Goal: Check status: Check status

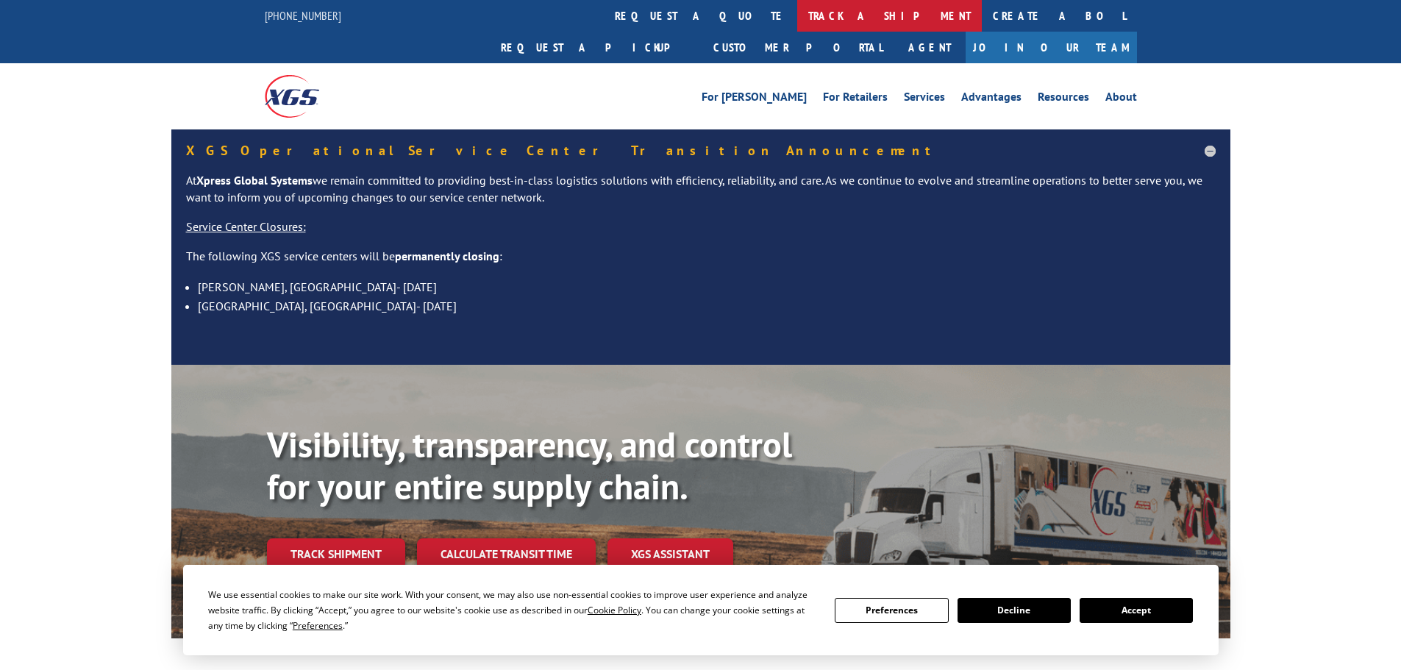
click at [797, 15] on link "track a shipment" at bounding box center [889, 16] width 185 height 32
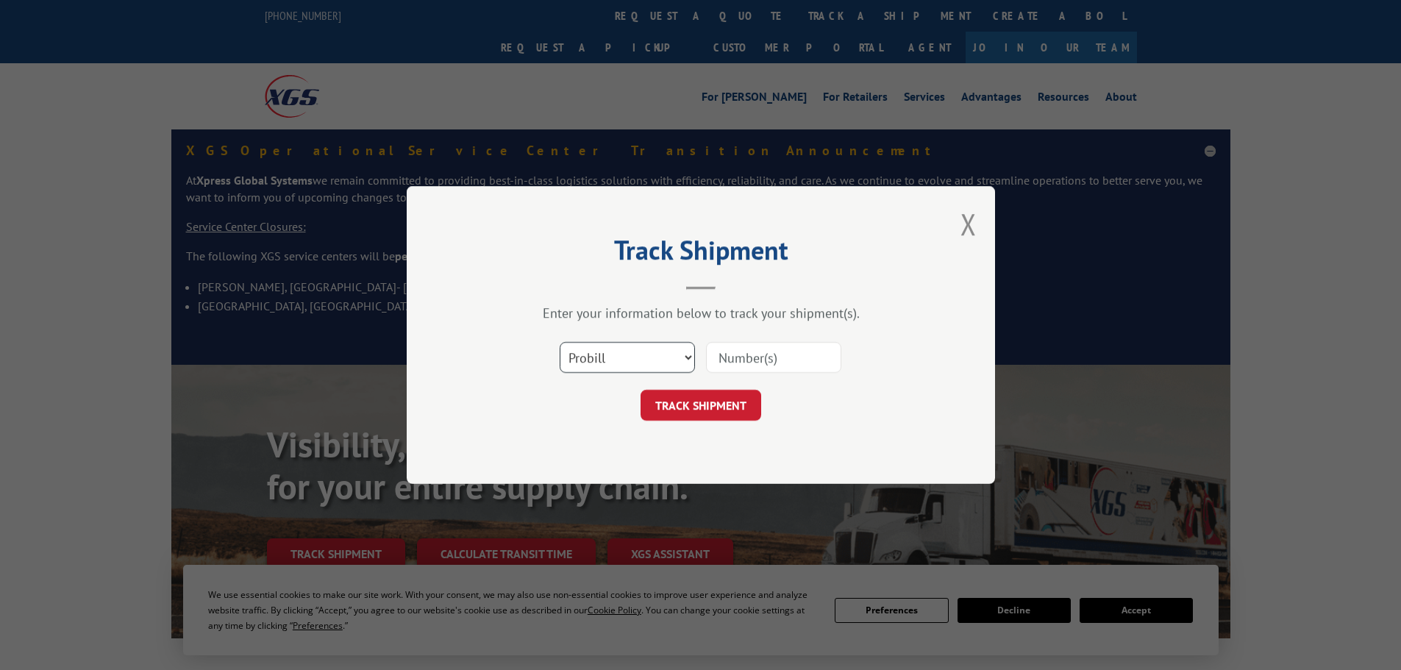
click at [643, 360] on select "Select category... Probill BOL PO" at bounding box center [627, 357] width 135 height 31
click at [560, 342] on select "Select category... Probill BOL PO" at bounding box center [627, 357] width 135 height 31
click at [738, 363] on input at bounding box center [773, 357] width 135 height 31
paste input "5124862"
type input "5124862"
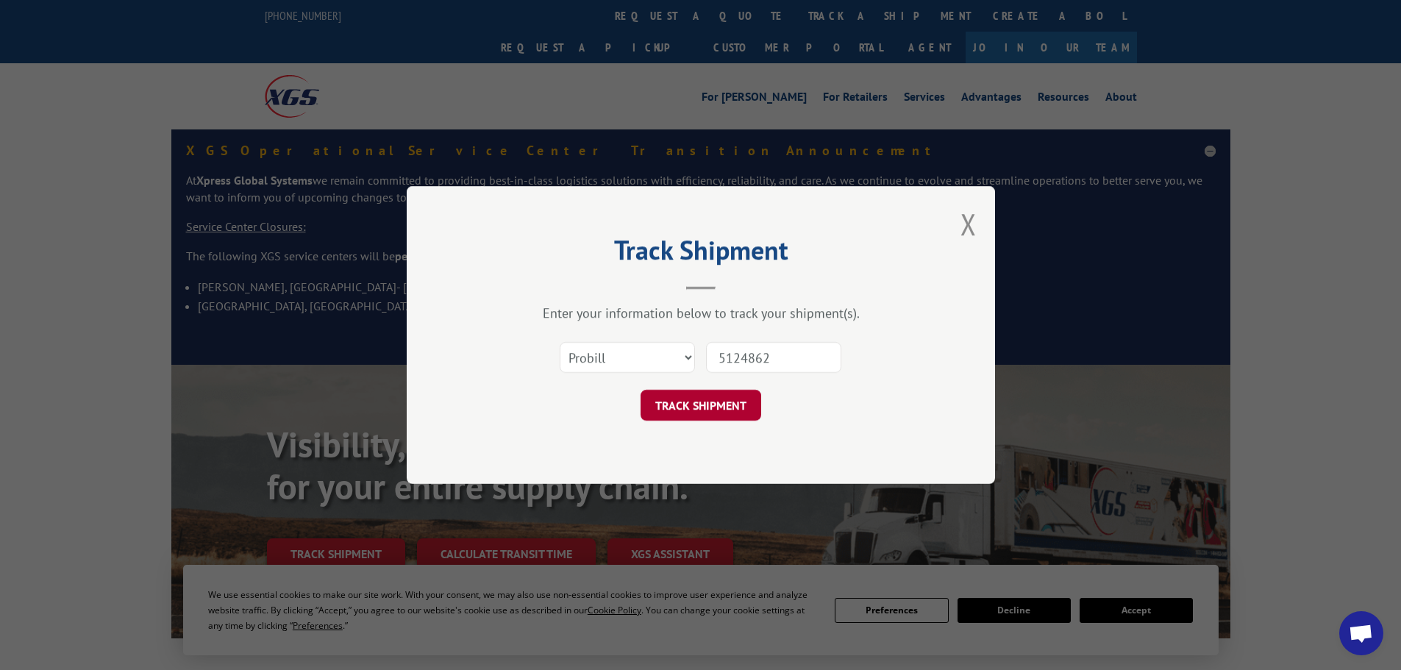
click at [705, 409] on button "TRACK SHIPMENT" at bounding box center [701, 405] width 121 height 31
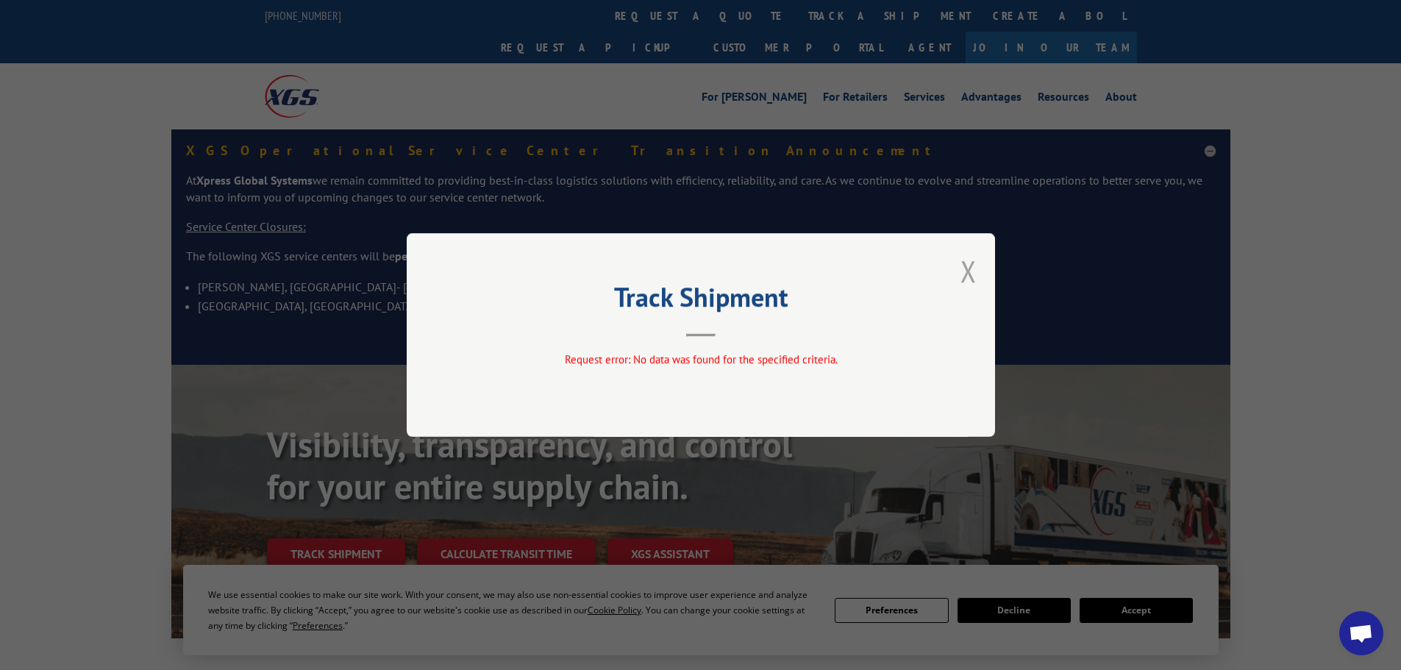
click at [976, 265] on button "Close modal" at bounding box center [968, 271] width 16 height 39
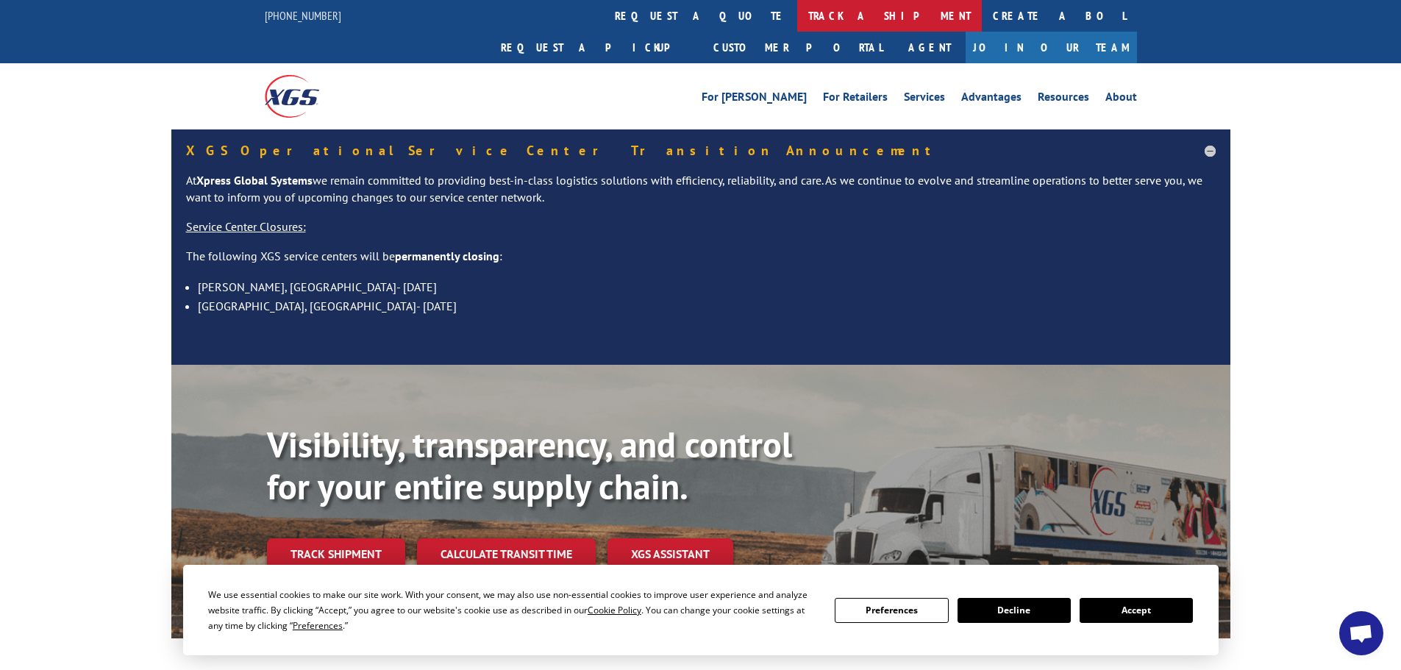
click at [797, 14] on link "track a shipment" at bounding box center [889, 16] width 185 height 32
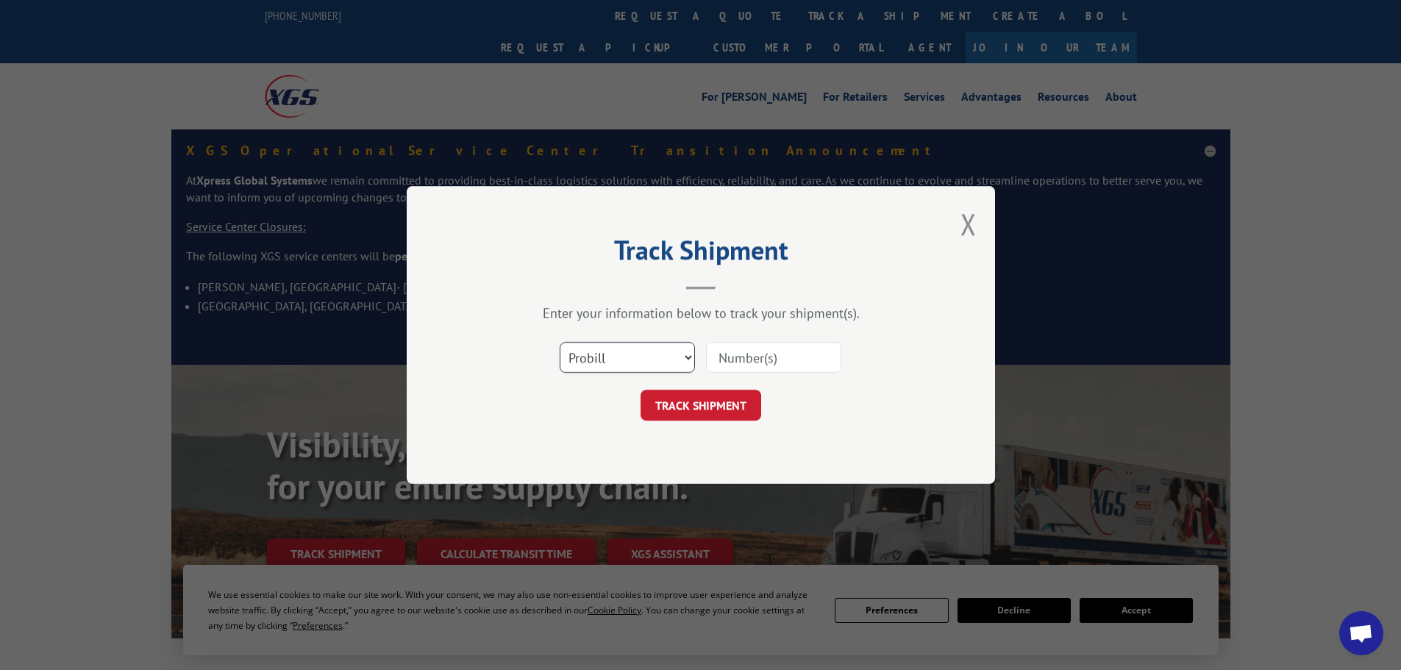
click at [653, 356] on select "Select category... Probill BOL PO" at bounding box center [627, 357] width 135 height 31
select select "po"
click at [560, 342] on select "Select category... Probill BOL PO" at bounding box center [627, 357] width 135 height 31
click at [768, 360] on input at bounding box center [773, 357] width 135 height 31
paste input "87507814"
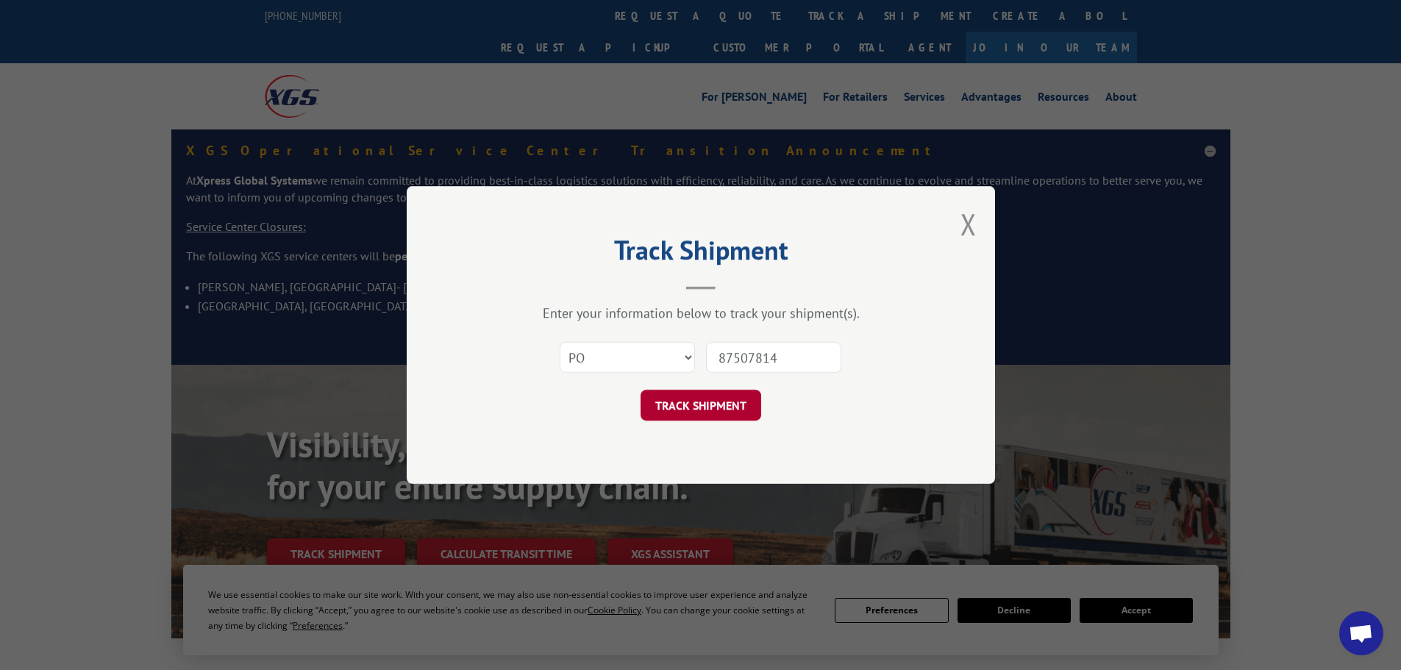
type input "87507814"
click at [737, 400] on button "TRACK SHIPMENT" at bounding box center [701, 405] width 121 height 31
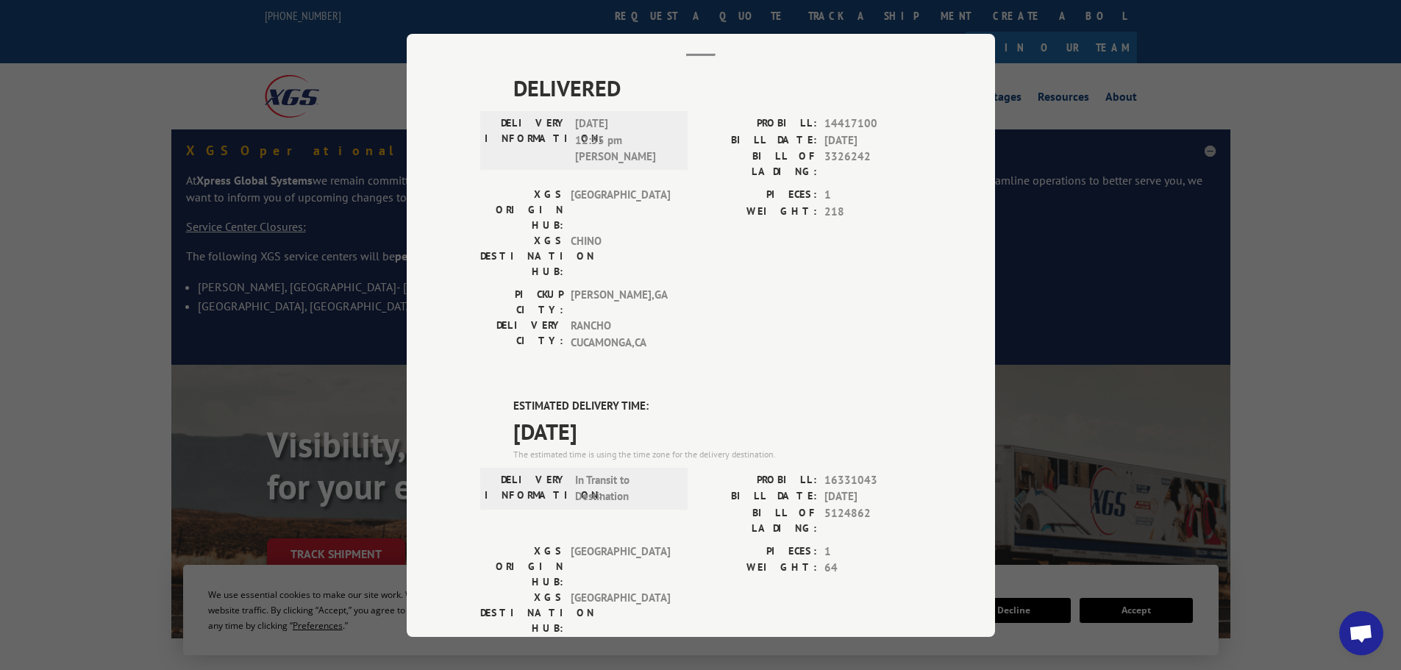
scroll to position [74, 0]
